Goal: Task Accomplishment & Management: Complete application form

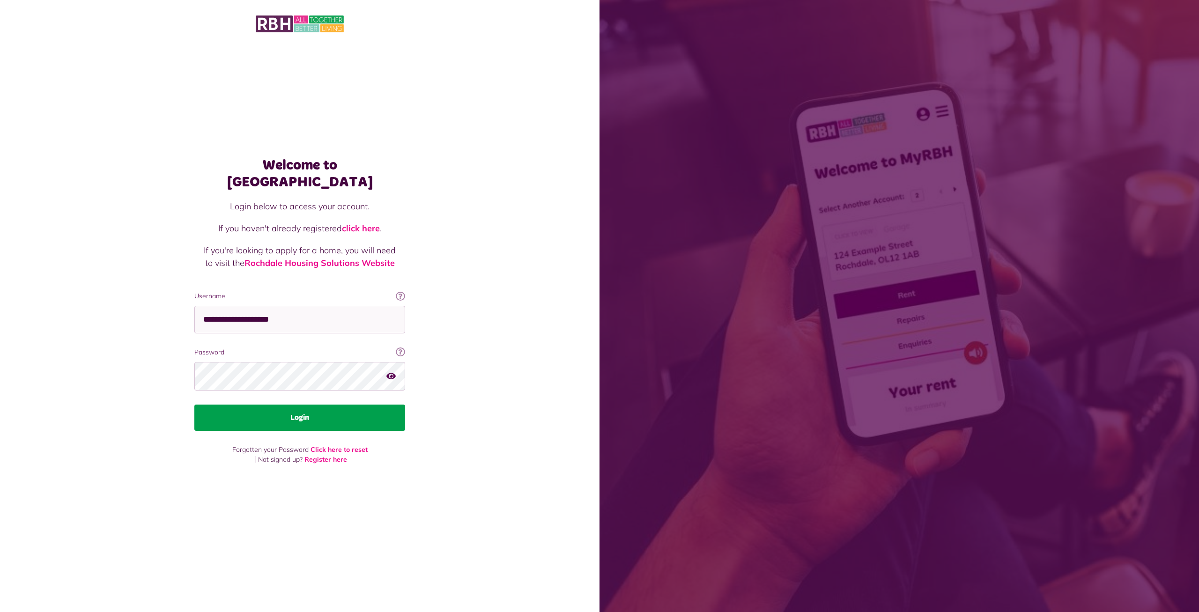
click at [297, 416] on button "Login" at bounding box center [299, 418] width 211 height 26
click at [310, 415] on button "Login" at bounding box center [299, 418] width 211 height 26
click at [315, 412] on button "Login" at bounding box center [299, 418] width 211 height 26
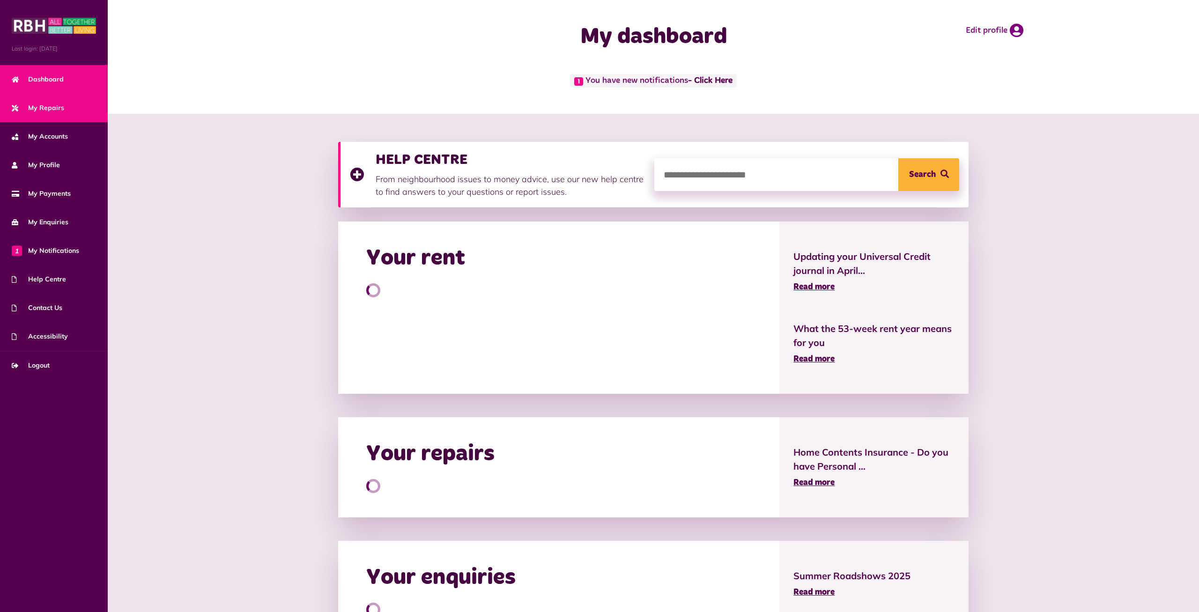
click at [46, 106] on span "My Repairs" at bounding box center [38, 108] width 52 height 10
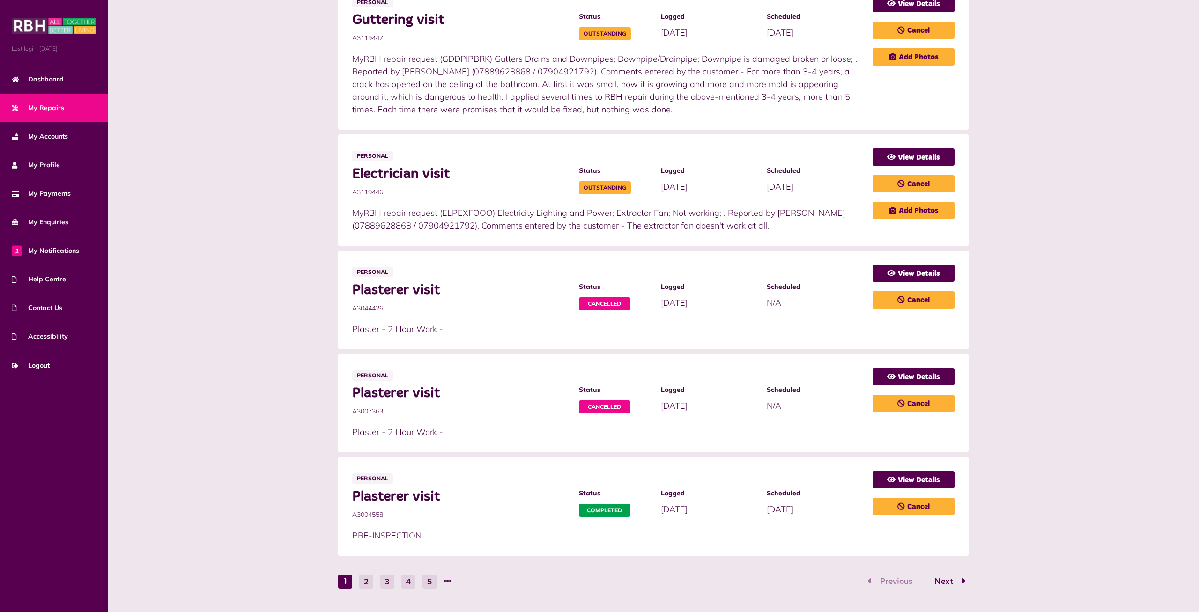
scroll to position [382, 0]
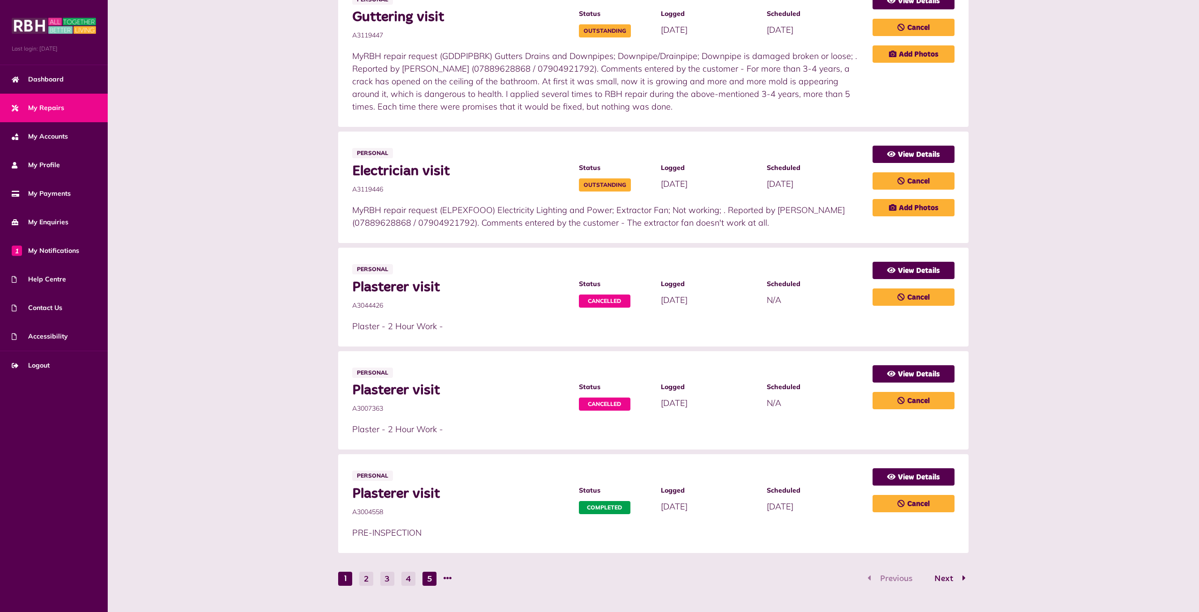
click at [428, 578] on button "5" at bounding box center [430, 579] width 14 height 14
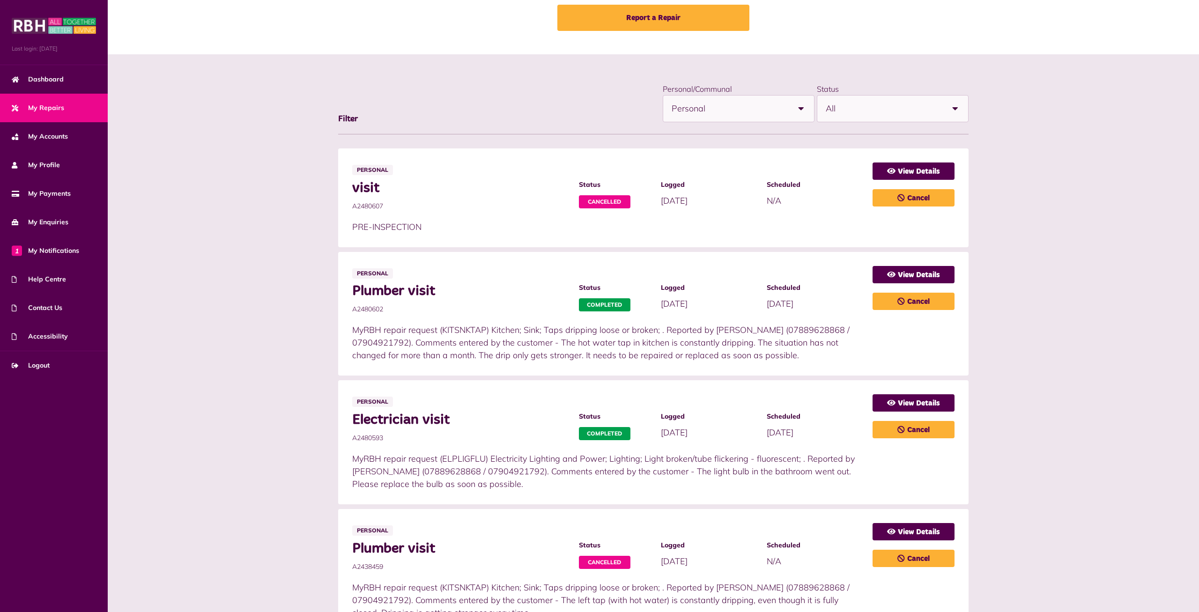
scroll to position [10, 0]
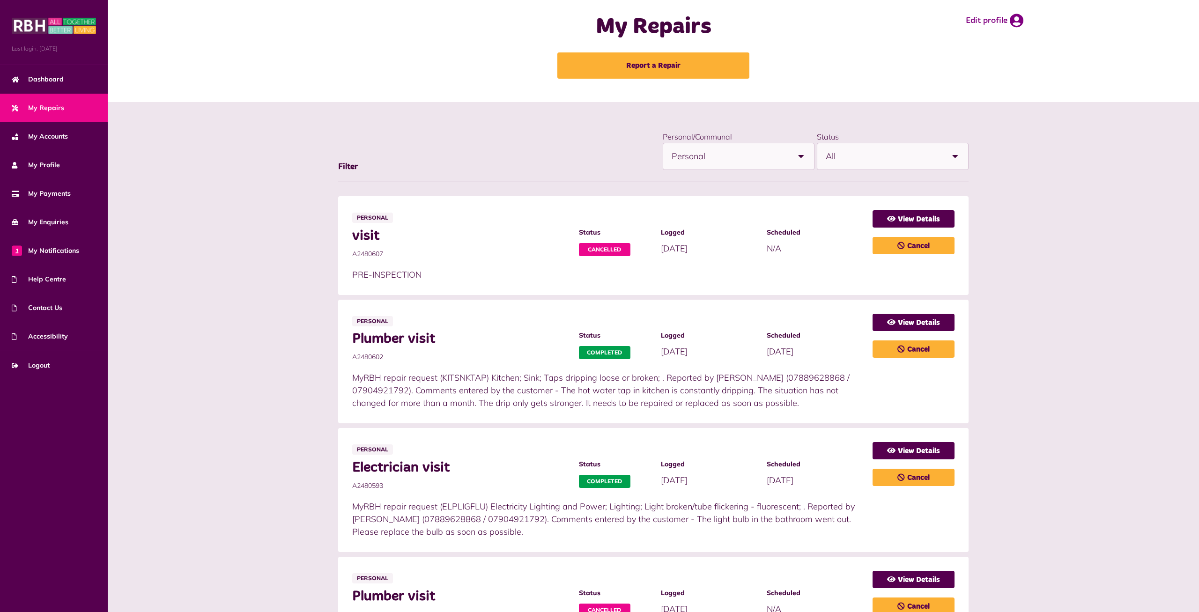
click at [930, 162] on span "All" at bounding box center [884, 156] width 116 height 26
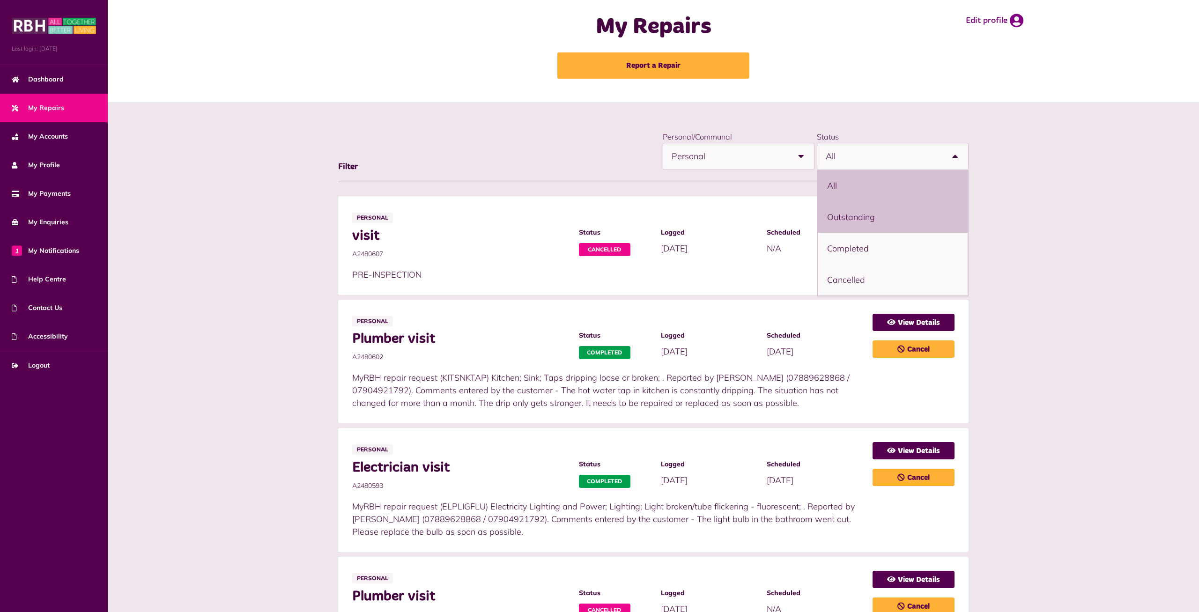
click at [870, 222] on li "Outstanding" at bounding box center [893, 216] width 150 height 31
select select "**********"
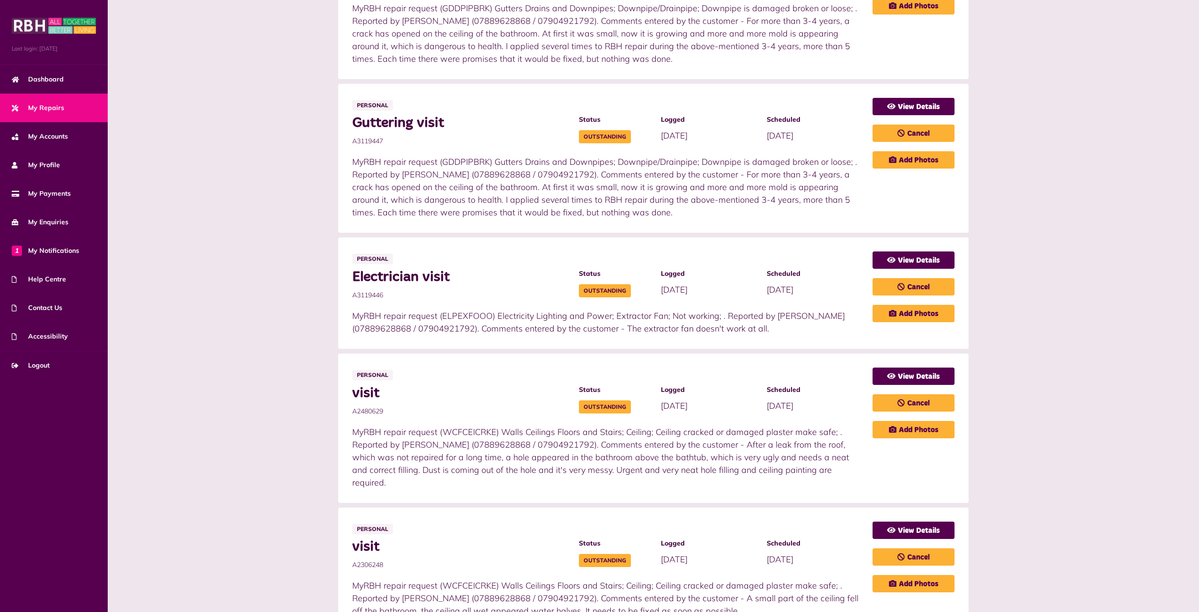
scroll to position [310, 0]
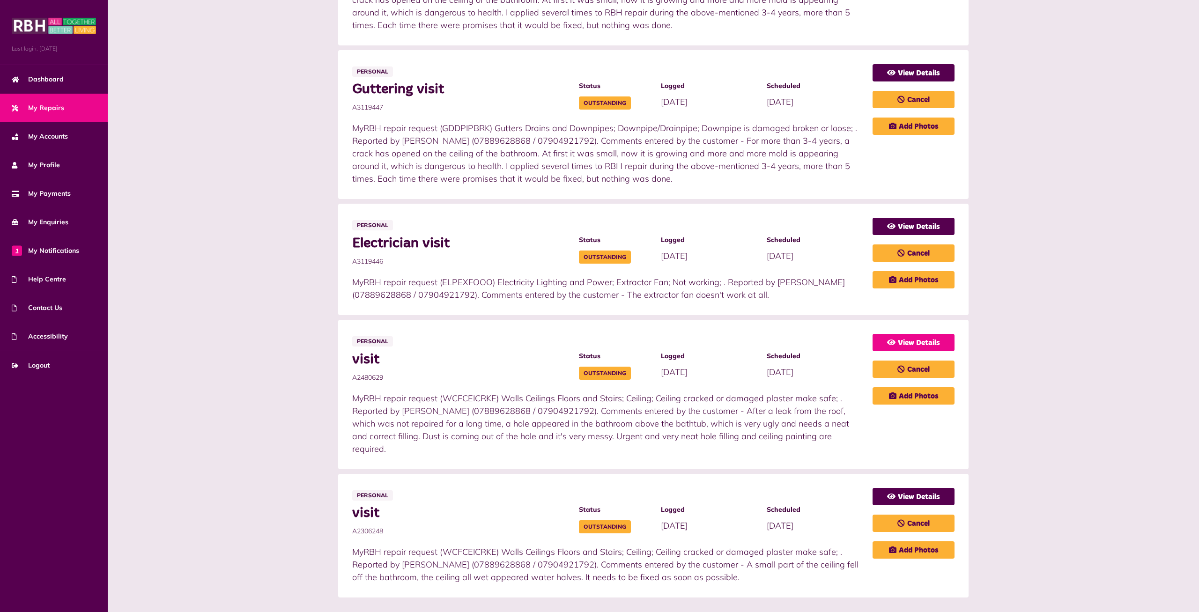
click at [936, 343] on link "View Details" at bounding box center [914, 342] width 82 height 17
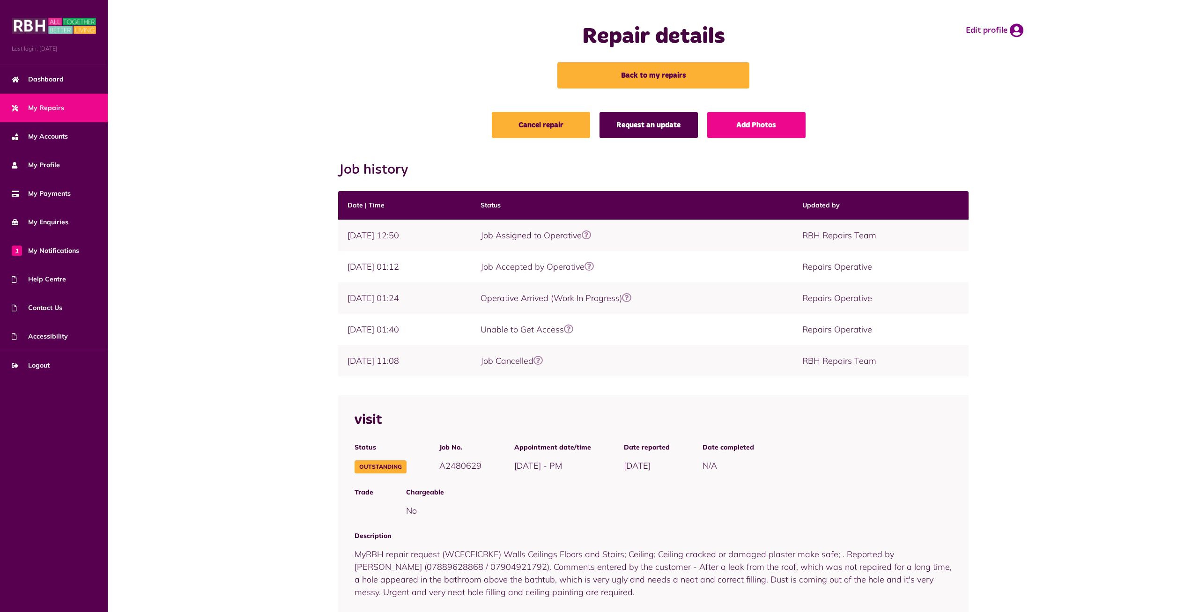
click at [642, 131] on link "Request an update" at bounding box center [649, 125] width 98 height 26
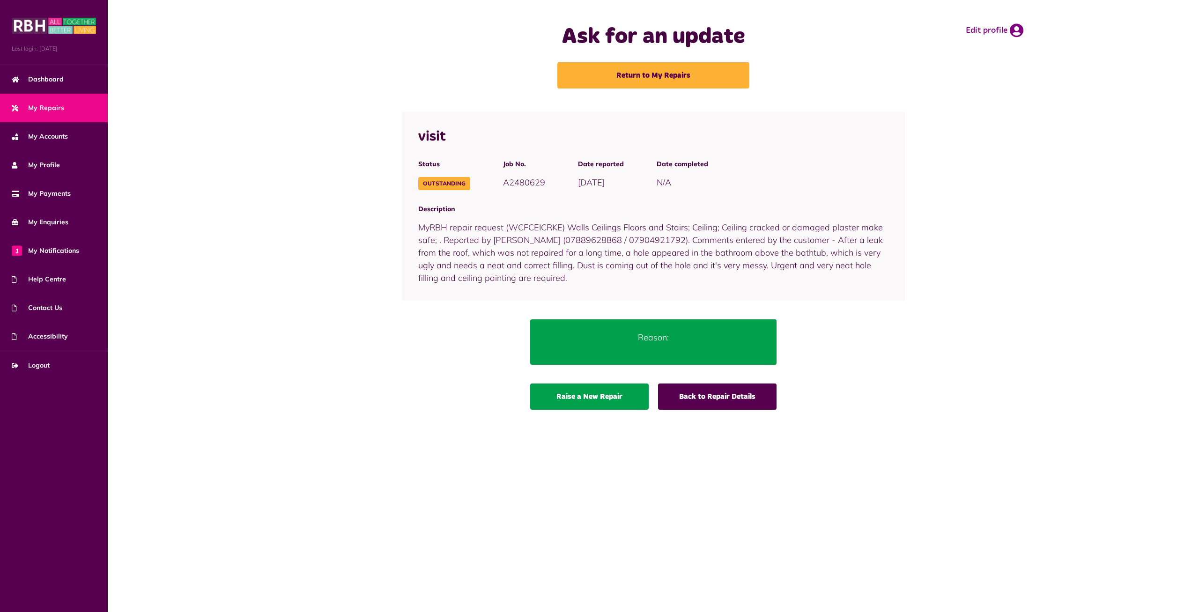
click at [593, 399] on link "Raise a New Repair" at bounding box center [589, 397] width 119 height 26
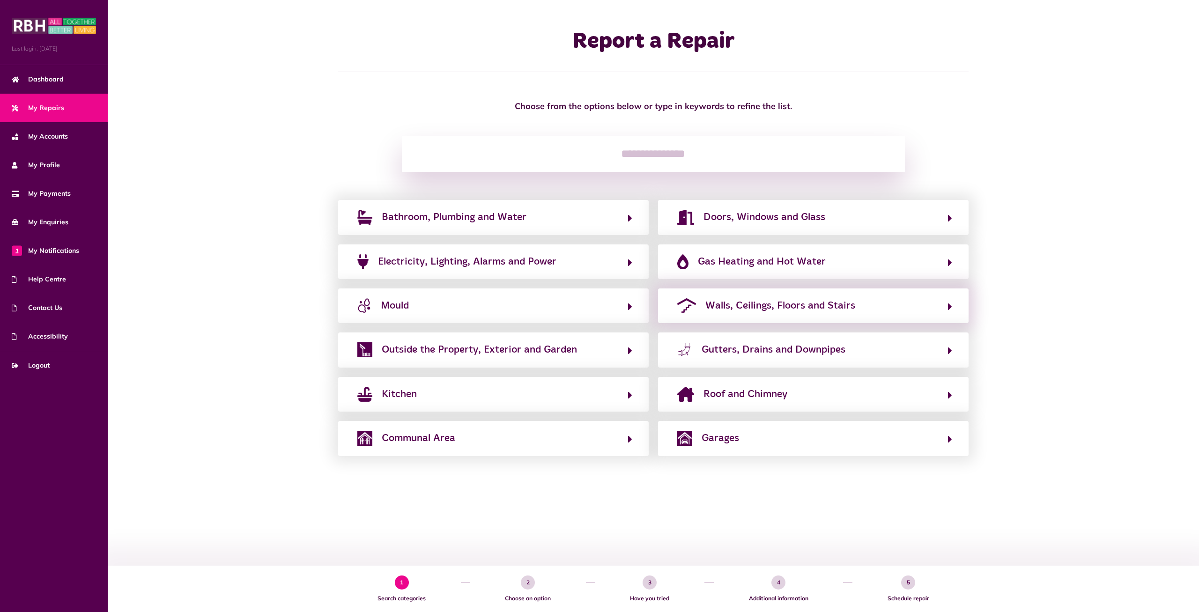
click at [746, 317] on div "Walls, Ceilings, Floors and Stairs" at bounding box center [813, 306] width 311 height 35
click at [757, 308] on span "Walls, Ceilings, Floors and Stairs" at bounding box center [780, 305] width 150 height 15
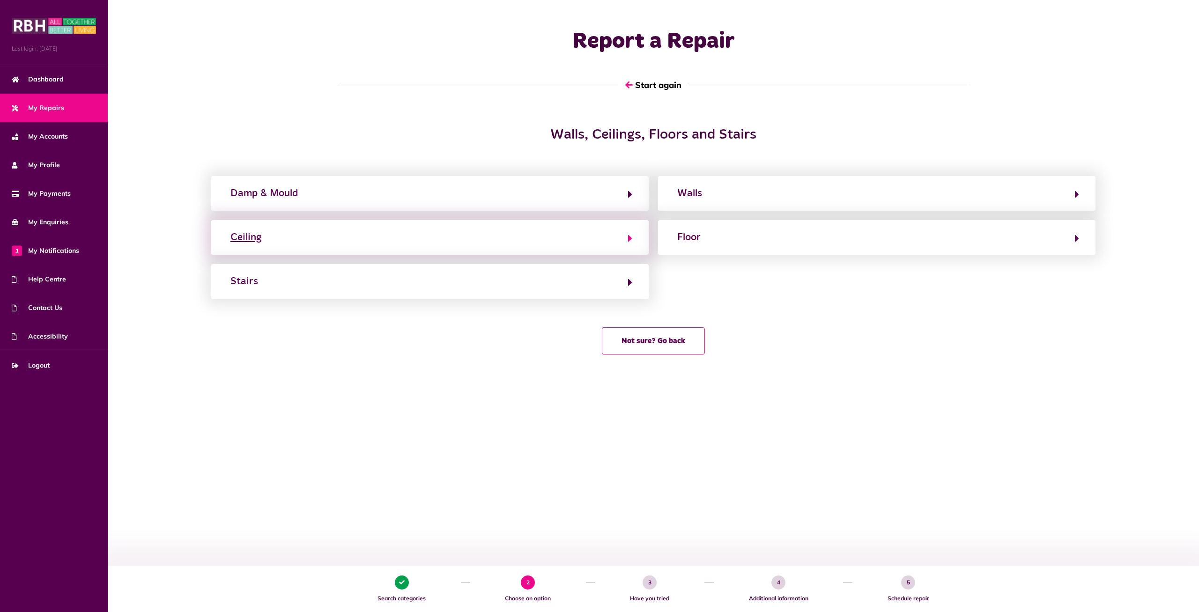
click at [417, 241] on button "Ceiling" at bounding box center [430, 238] width 405 height 16
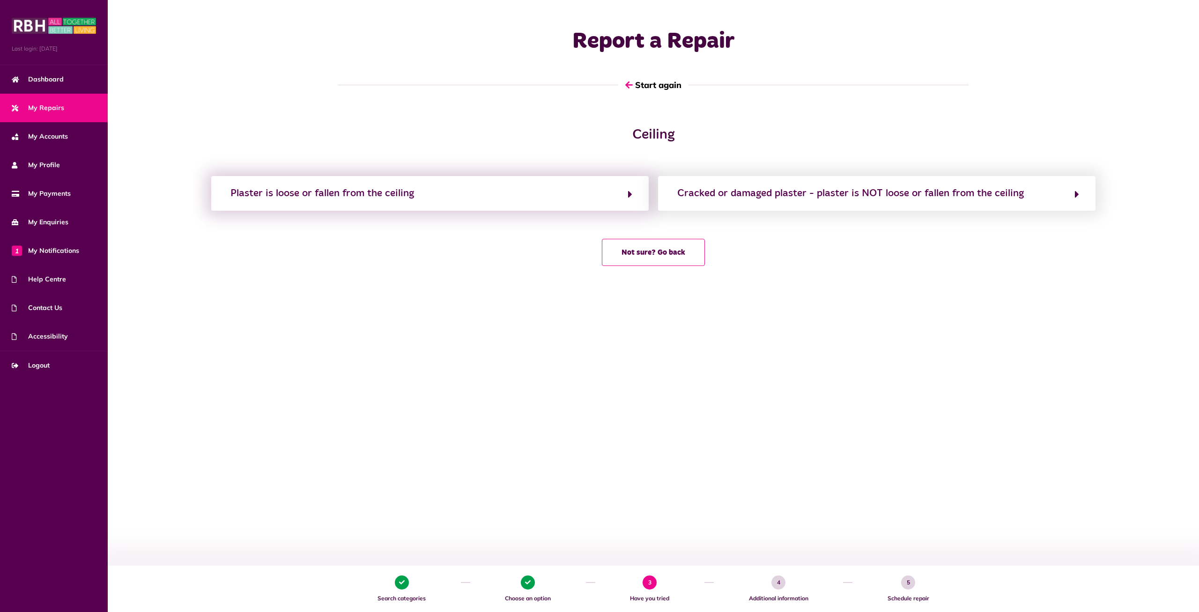
click at [476, 201] on div "Plaster is loose or fallen from the ceiling" at bounding box center [430, 193] width 438 height 35
click at [565, 200] on button "Plaster is loose or fallen from the ceiling" at bounding box center [430, 193] width 405 height 16
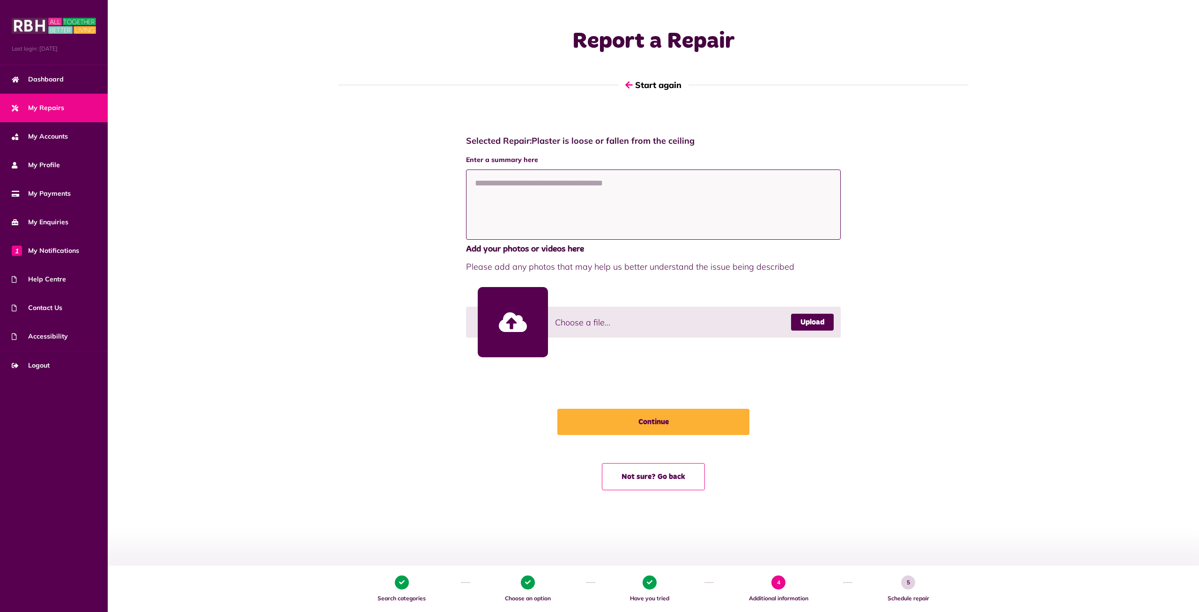
click at [565, 200] on textarea at bounding box center [653, 205] width 375 height 70
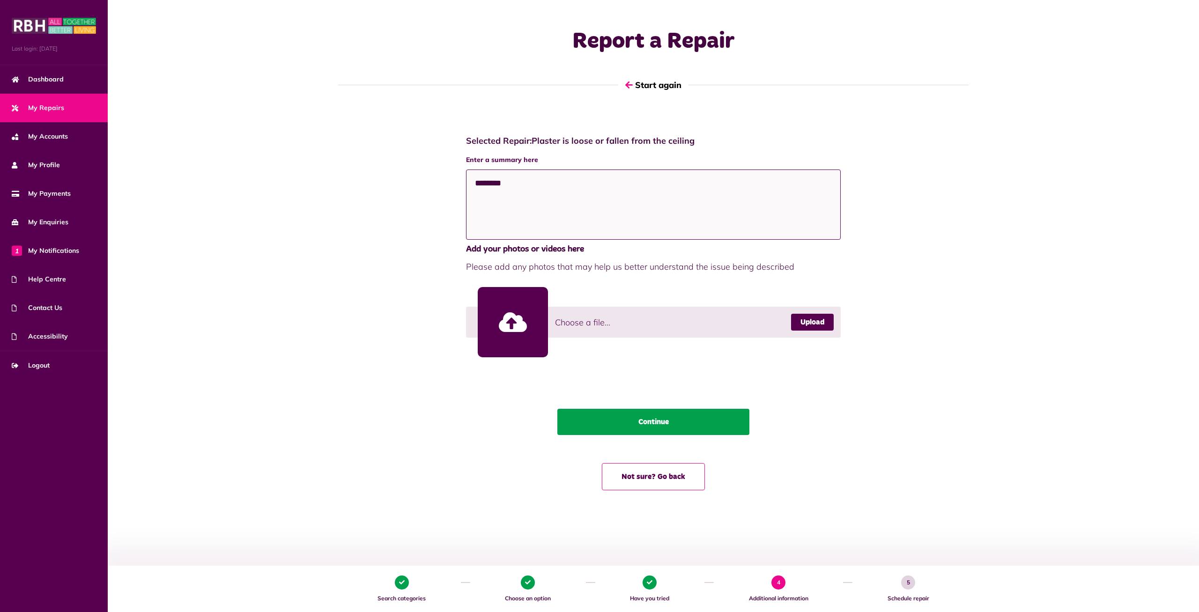
type textarea "********"
click at [668, 419] on button "Continue" at bounding box center [653, 422] width 192 height 26
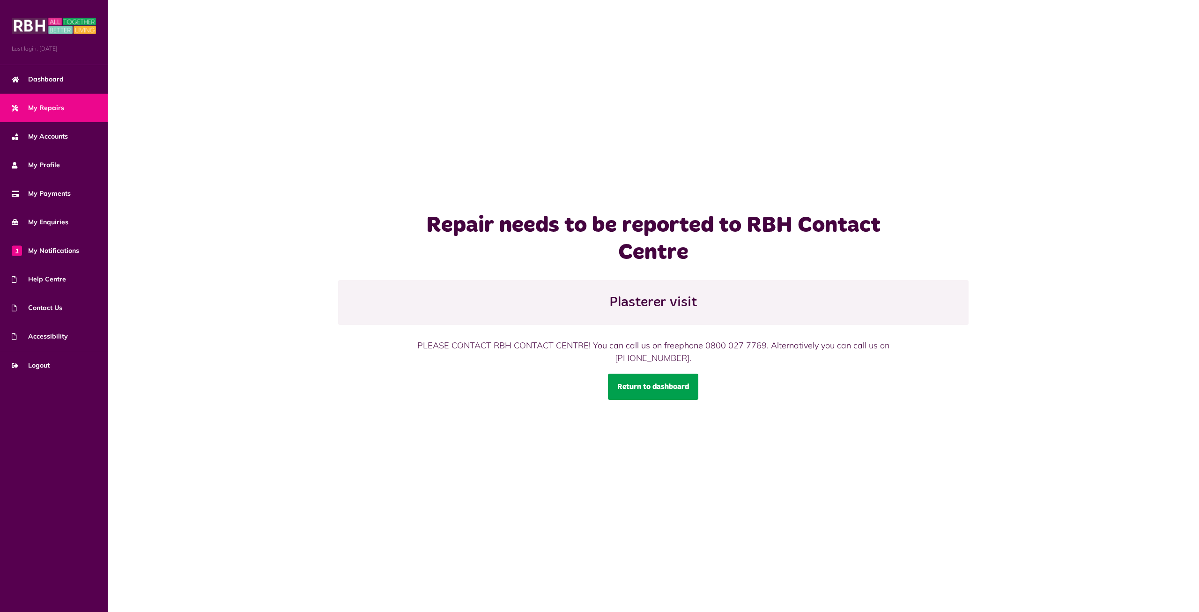
click at [679, 384] on link "Return to dashboard" at bounding box center [653, 387] width 90 height 26
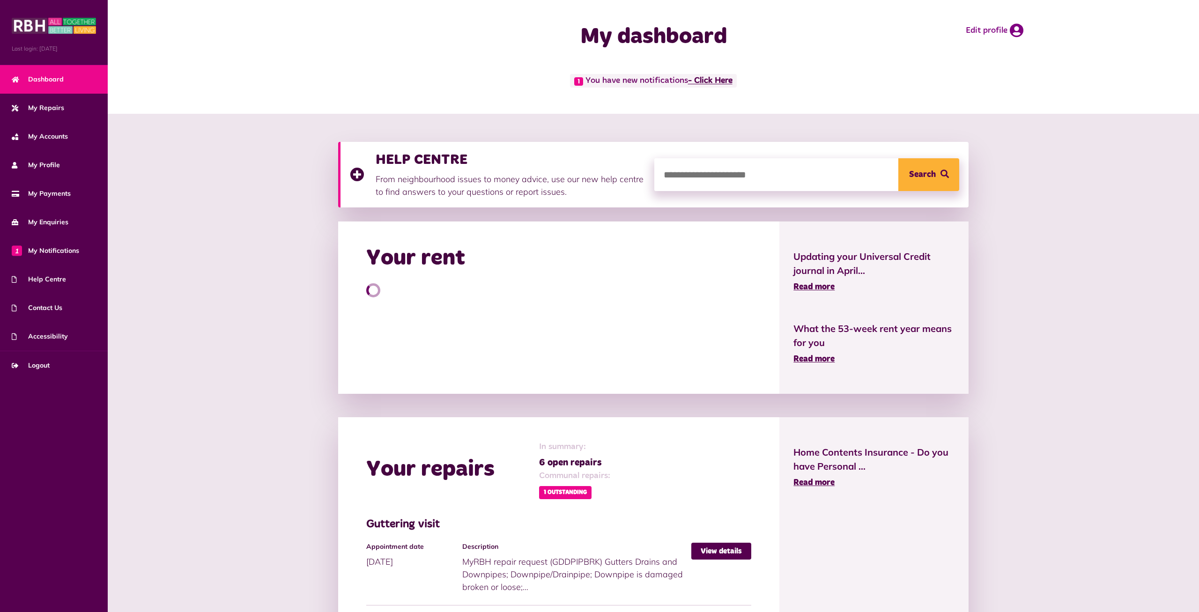
click at [724, 80] on link "- Click Here" at bounding box center [710, 81] width 44 height 8
click at [713, 83] on link "- Click Here" at bounding box center [710, 81] width 44 height 8
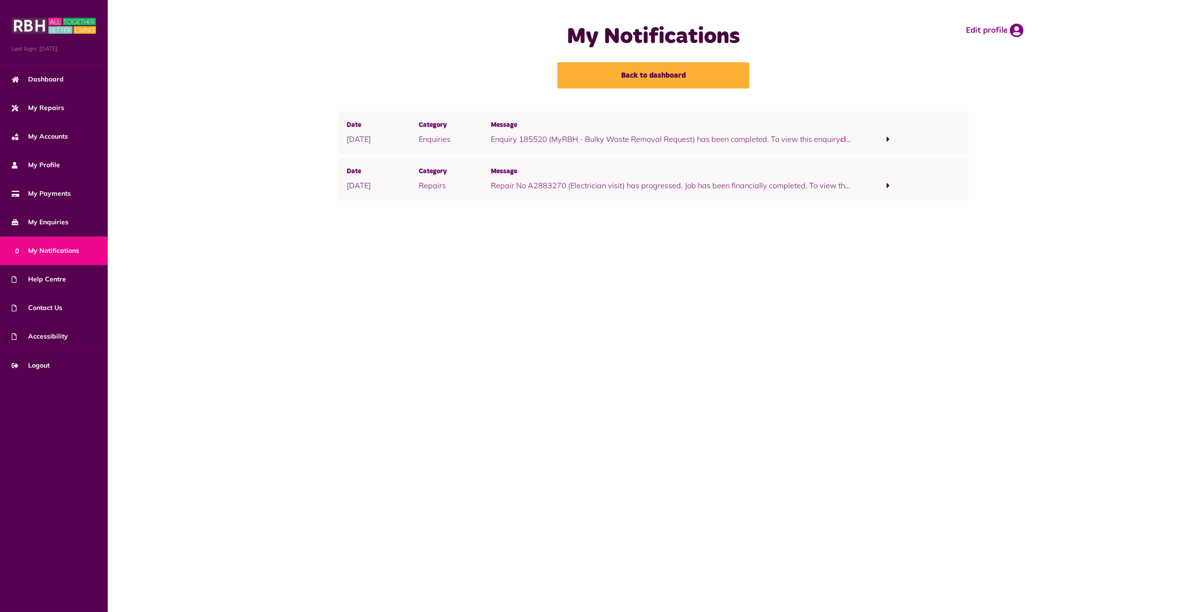
click at [888, 138] on span at bounding box center [888, 139] width 3 height 8
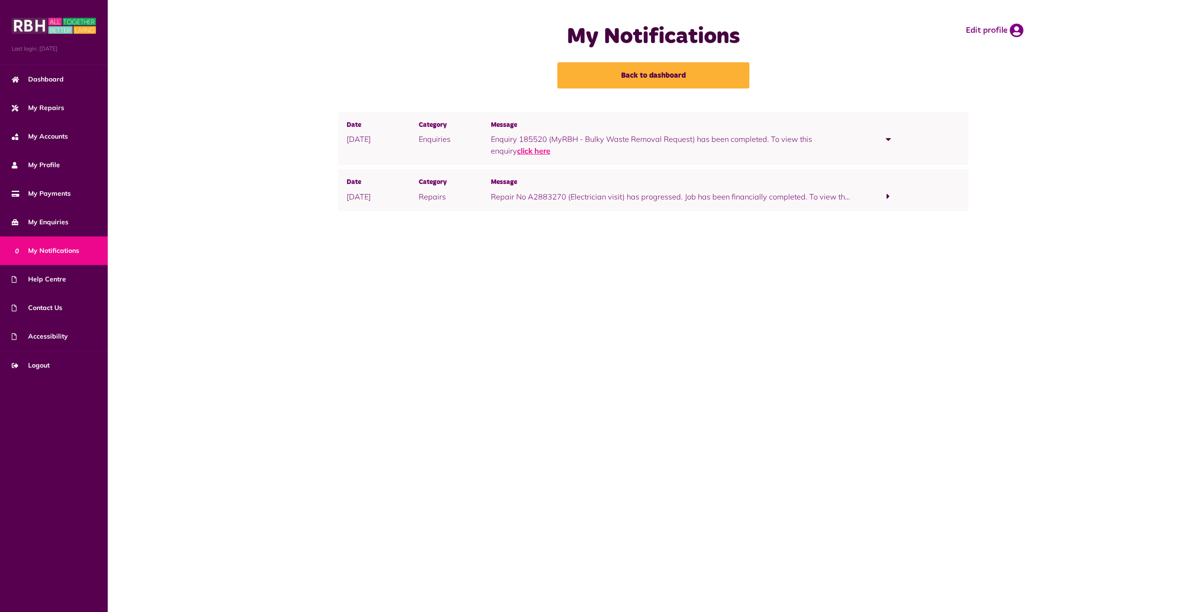
click at [517, 151] on link "click here" at bounding box center [533, 150] width 33 height 9
